Goal: Information Seeking & Learning: Learn about a topic

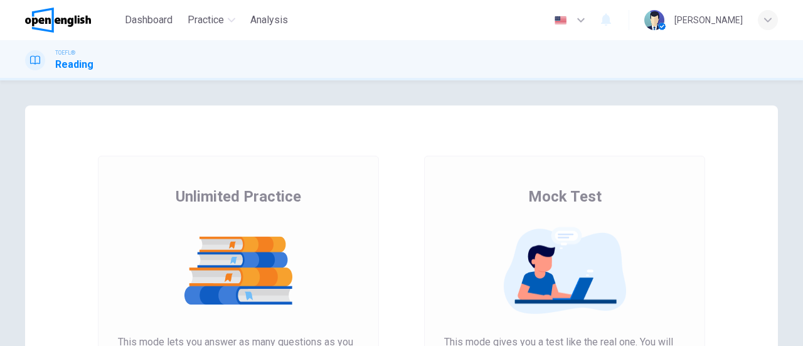
scroll to position [125, 0]
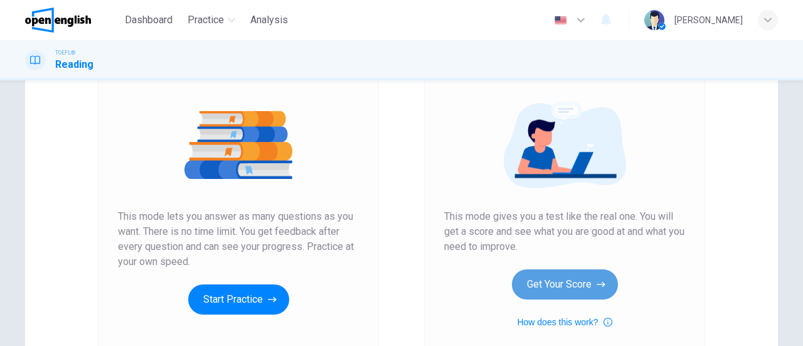
click at [541, 272] on button "Get Your Score" at bounding box center [565, 284] width 106 height 30
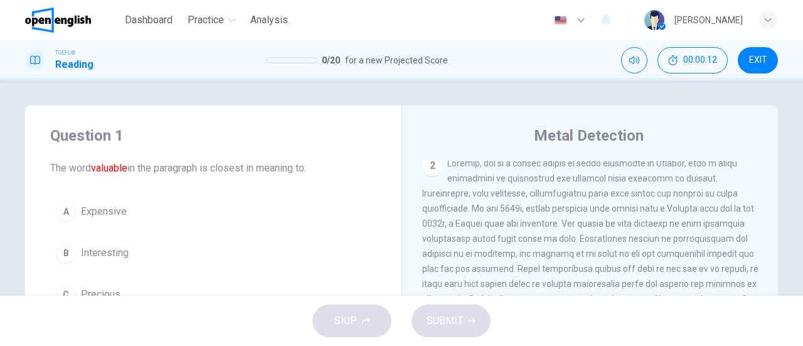
scroll to position [63, 0]
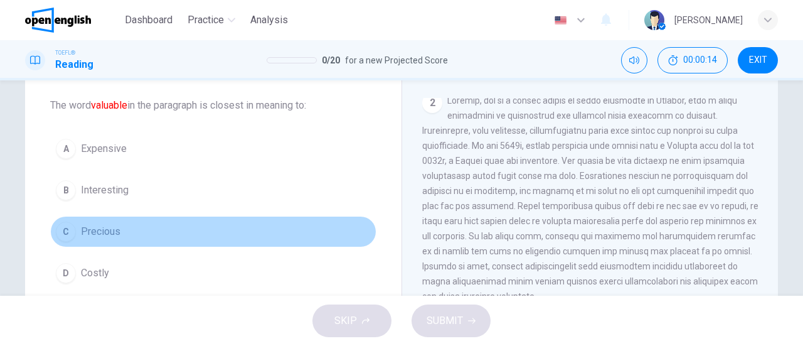
click at [113, 229] on span "Precious" at bounding box center [101, 231] width 40 height 15
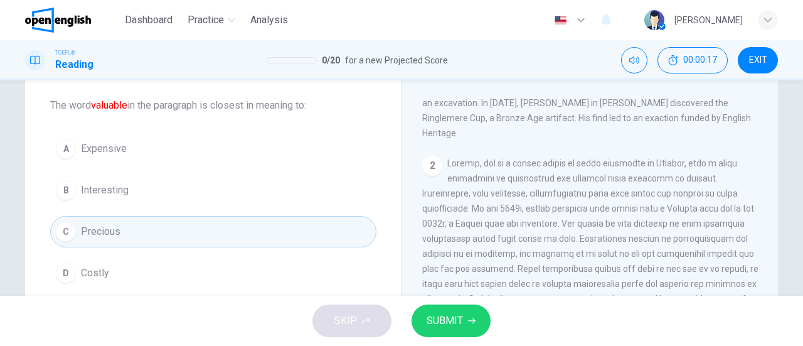
scroll to position [0, 0]
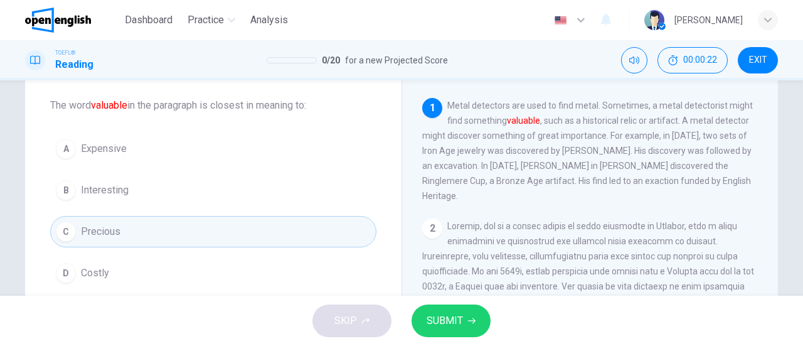
click at [450, 324] on span "SUBMIT" at bounding box center [445, 321] width 36 height 18
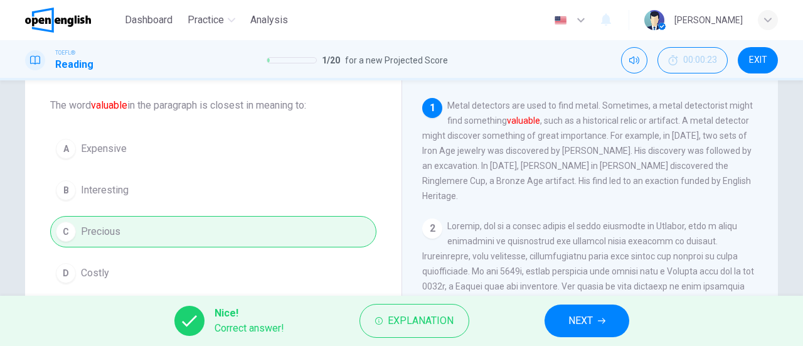
click at [572, 326] on span "NEXT" at bounding box center [580, 321] width 24 height 18
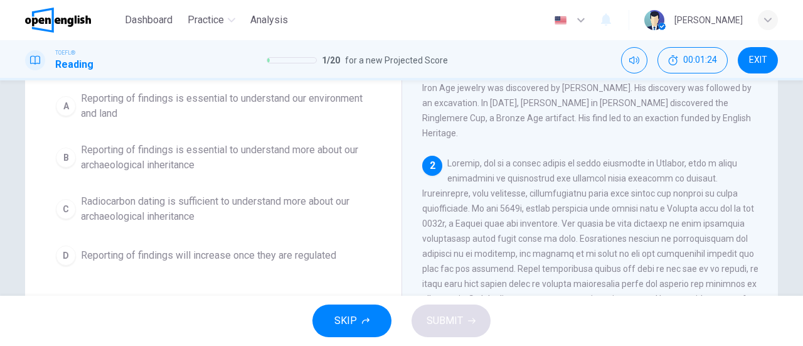
scroll to position [63, 0]
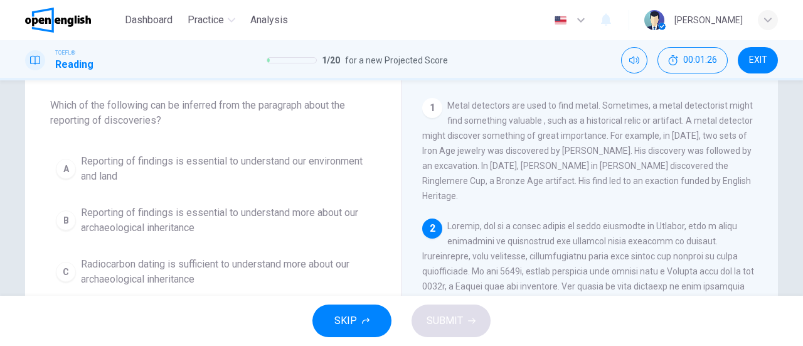
click at [122, 162] on span "Reporting of findings is essential to understand our environment and land" at bounding box center [226, 169] width 290 height 30
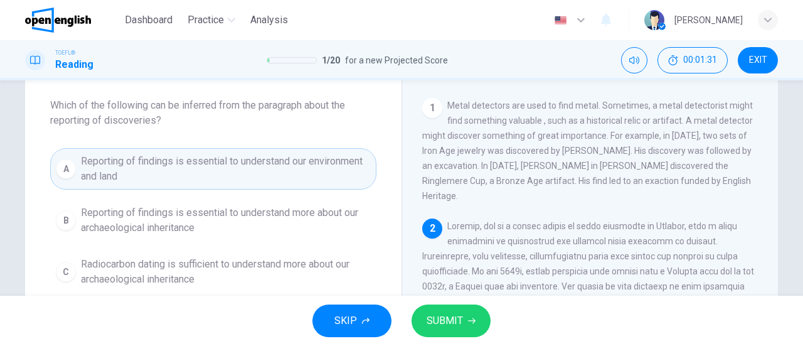
click at [186, 229] on span "Reporting of findings is essential to understand more about our archaeological …" at bounding box center [226, 220] width 290 height 30
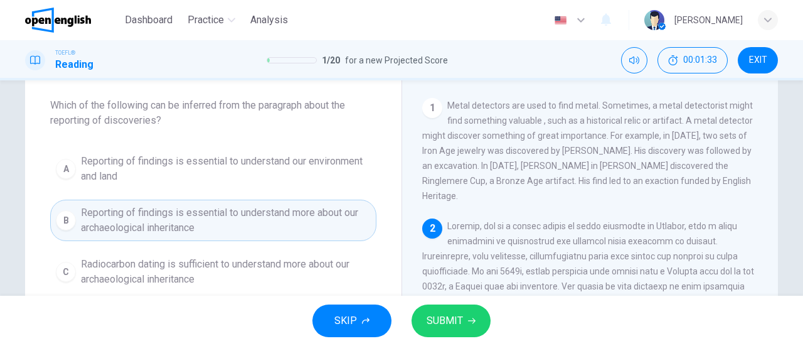
click at [458, 307] on button "SUBMIT" at bounding box center [450, 320] width 79 height 33
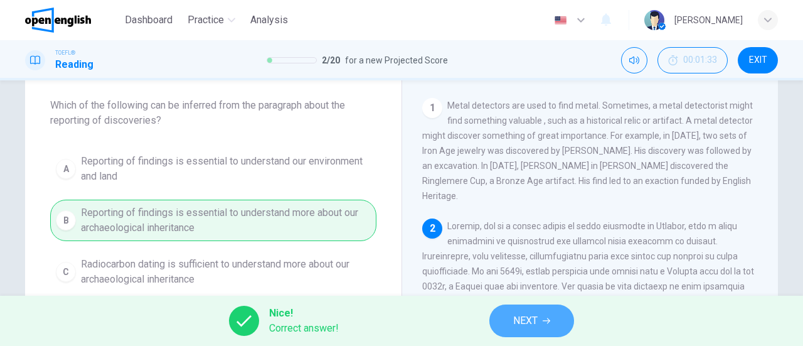
click at [514, 320] on span "NEXT" at bounding box center [525, 321] width 24 height 18
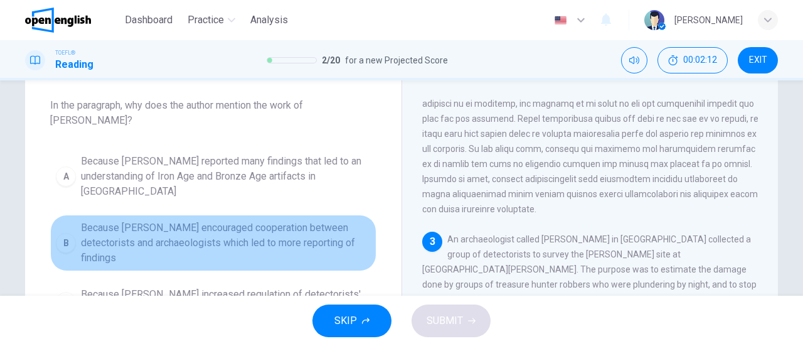
click at [102, 220] on span "Because [PERSON_NAME] encouraged cooperation between detectorists and archaeolo…" at bounding box center [226, 242] width 290 height 45
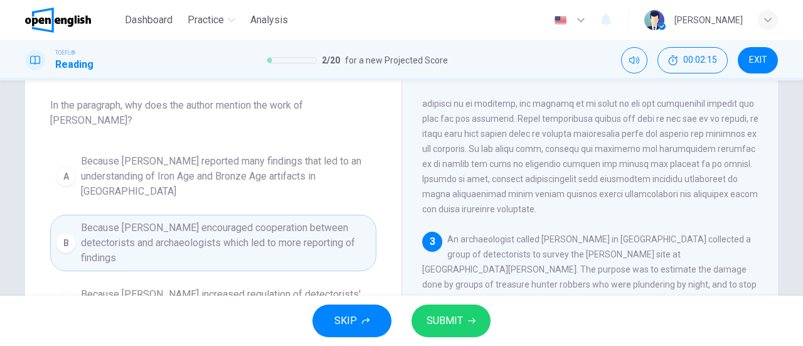
click at [460, 320] on span "SUBMIT" at bounding box center [445, 321] width 36 height 18
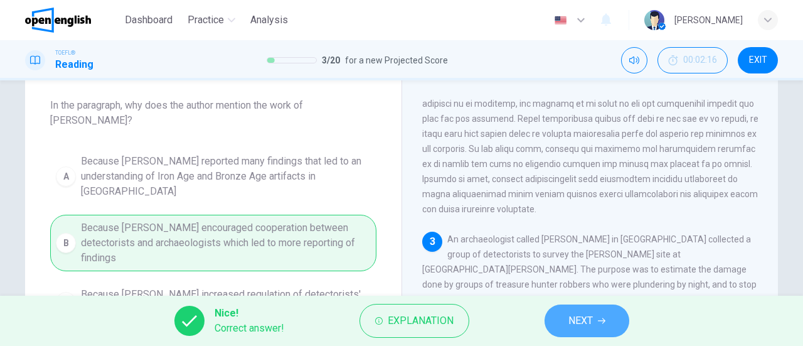
click at [564, 317] on button "NEXT" at bounding box center [586, 320] width 85 height 33
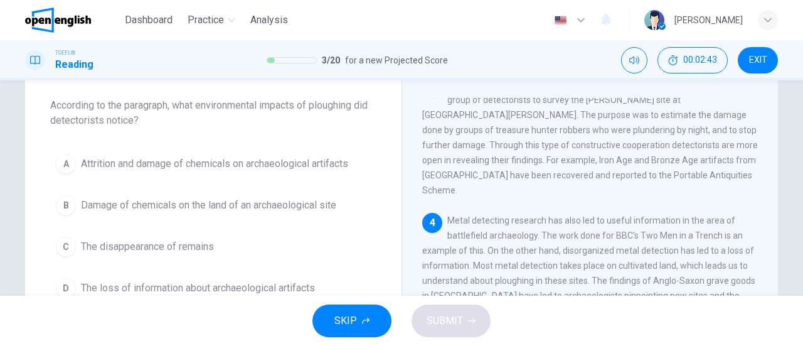
click at [729, 40] on div "TOEFL® Reading 3 / 20 for a new Projected Score 00:02:43 EXIT" at bounding box center [401, 60] width 803 height 40
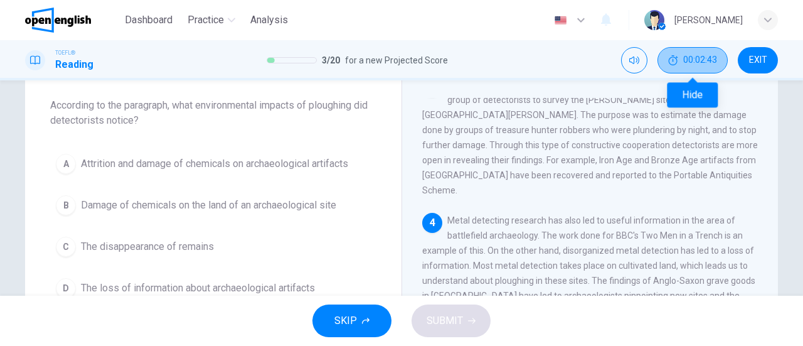
click at [706, 51] on button "00:02:43" at bounding box center [692, 60] width 70 height 26
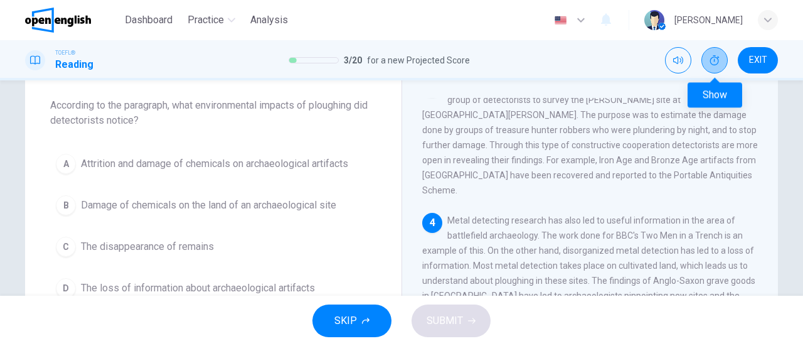
click at [709, 65] on button "Show" at bounding box center [714, 60] width 26 height 26
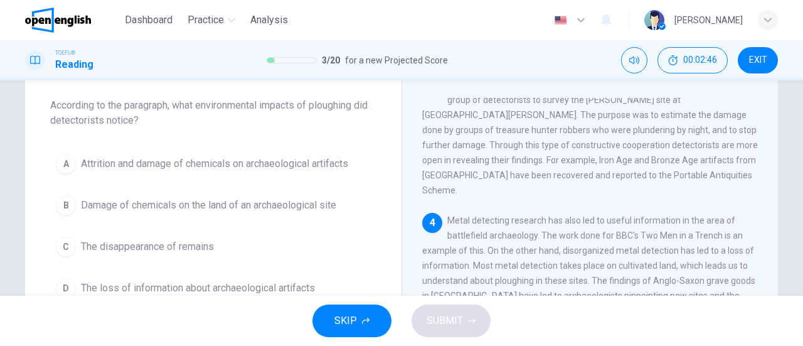
click at [756, 58] on span "EXIT" at bounding box center [758, 60] width 18 height 10
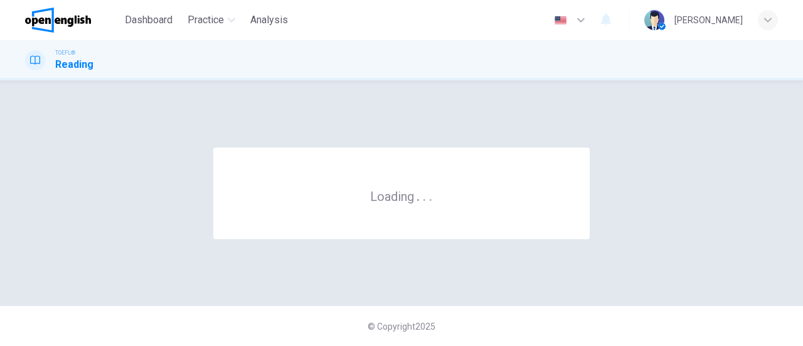
scroll to position [0, 0]
